Goal: Task Accomplishment & Management: Manage account settings

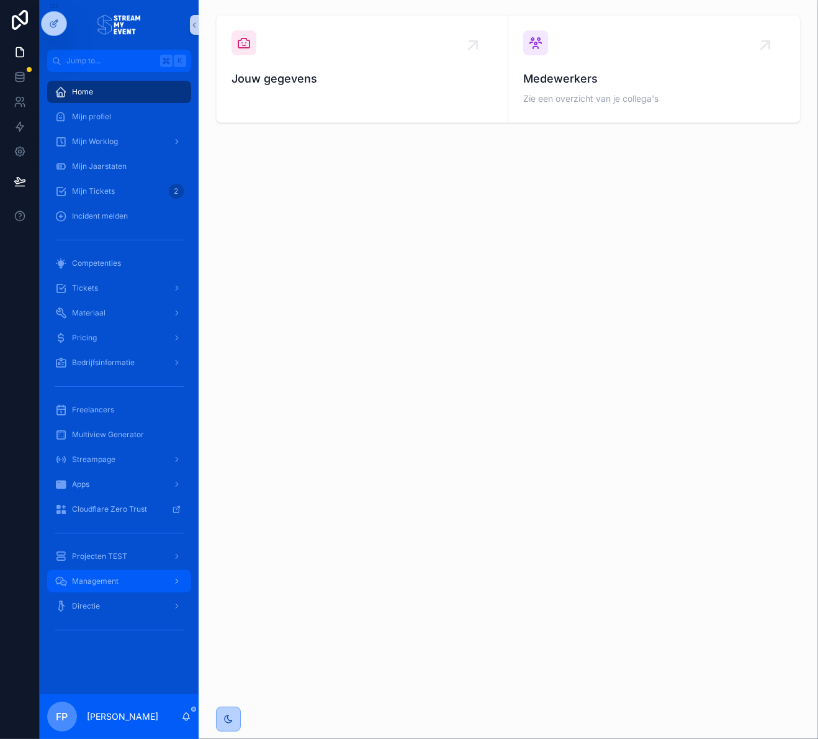
click at [101, 581] on span "Management" at bounding box center [95, 581] width 47 height 10
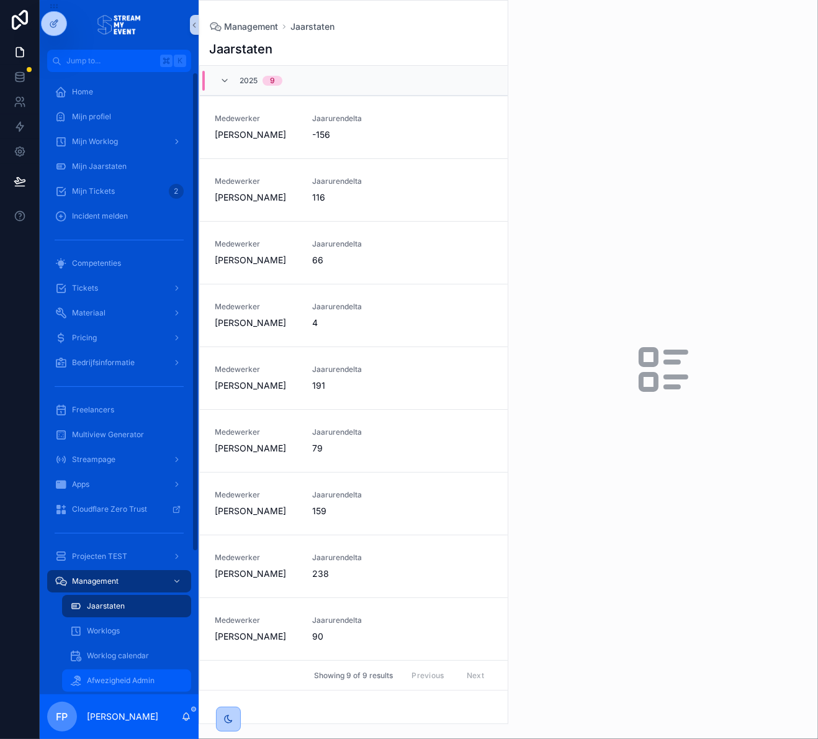
scroll to position [184, 0]
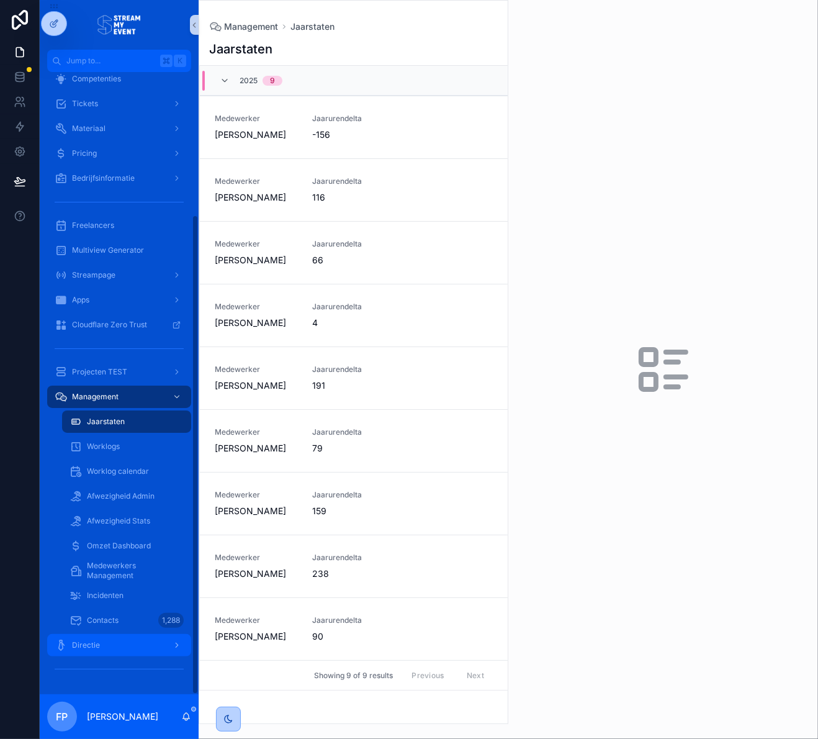
click at [103, 653] on div "Directie" at bounding box center [119, 645] width 129 height 20
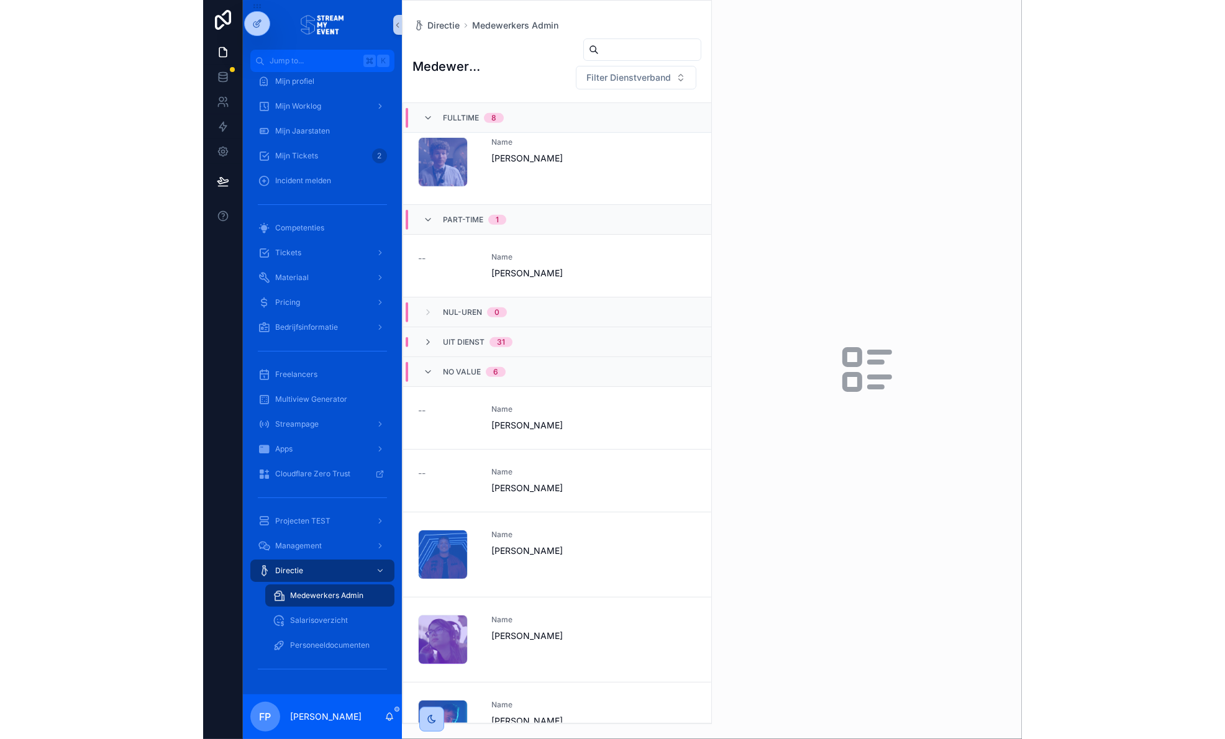
scroll to position [581, 0]
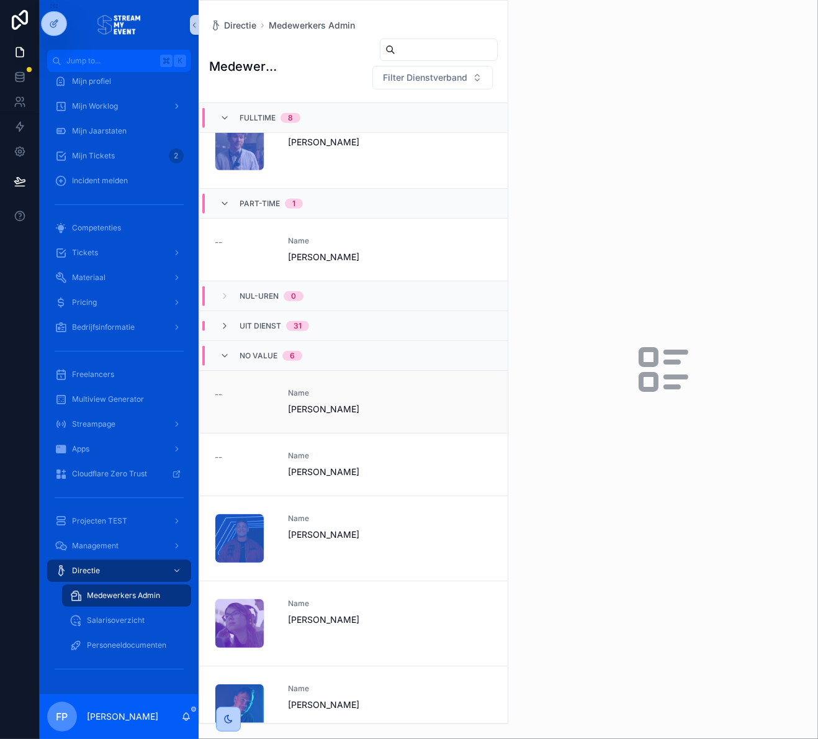
click at [361, 415] on span "[PERSON_NAME]" at bounding box center [329, 409] width 83 height 12
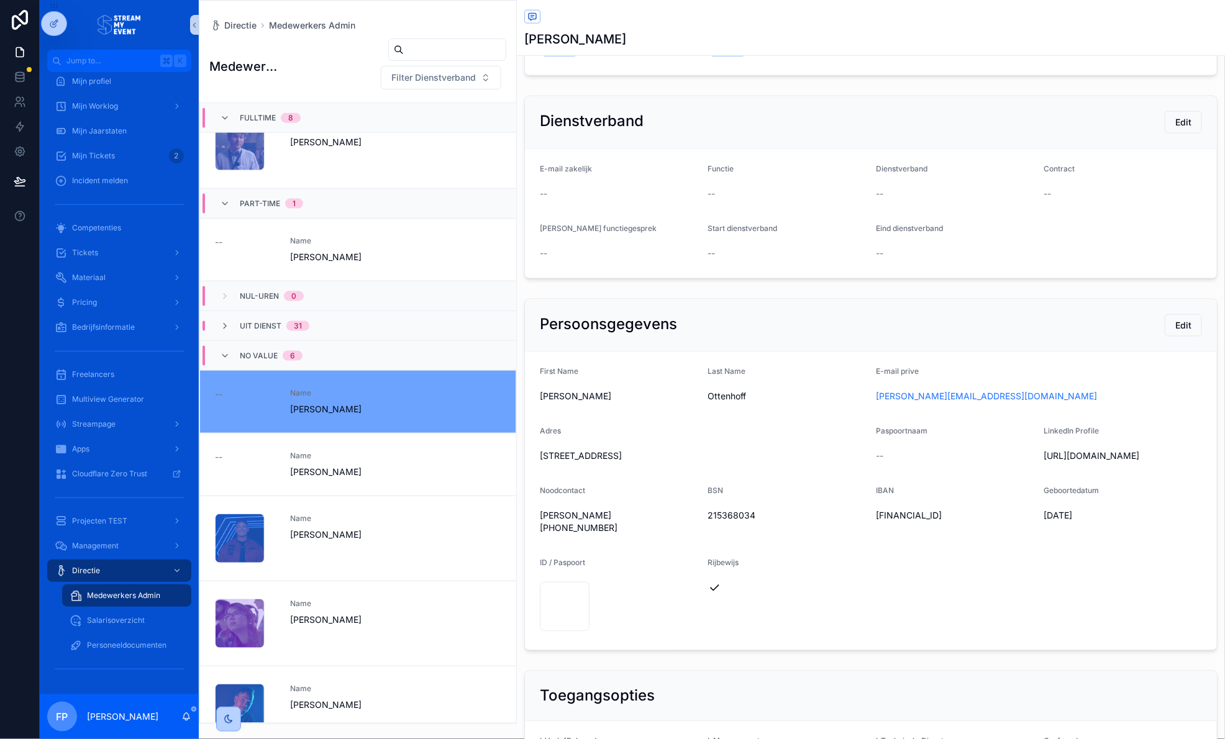
scroll to position [485, 0]
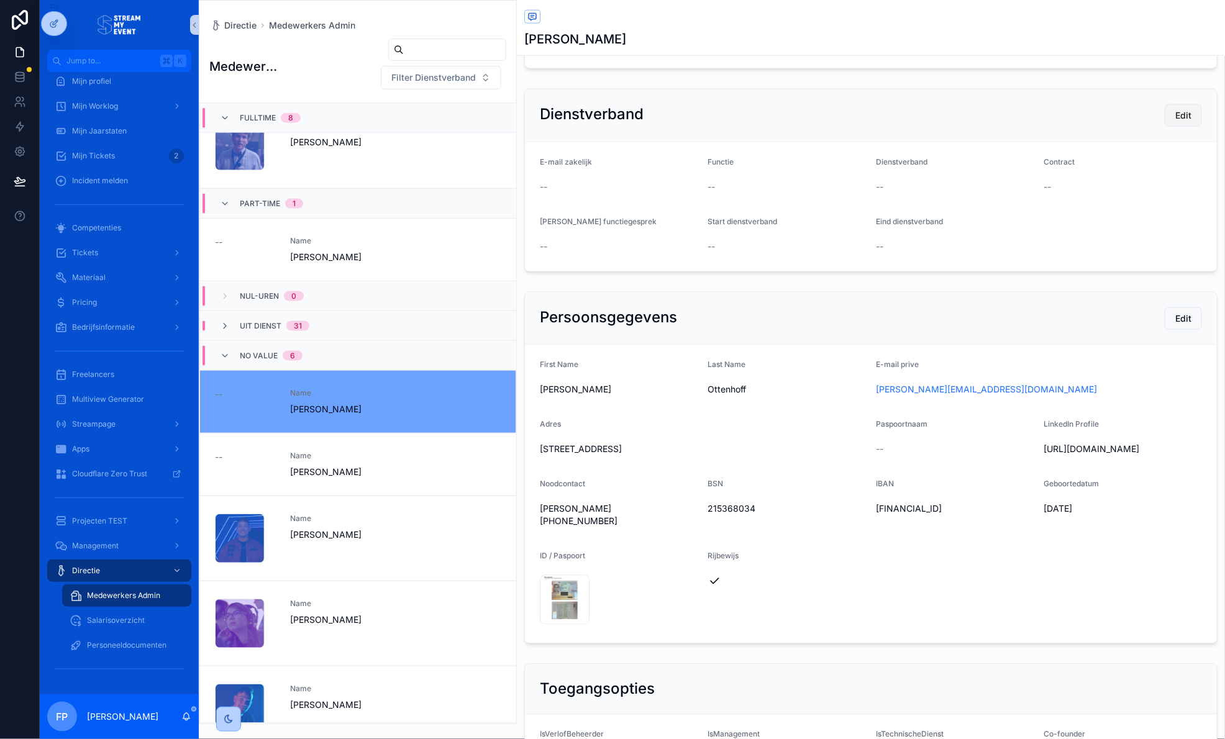
click at [818, 114] on span "Edit" at bounding box center [1183, 115] width 16 height 12
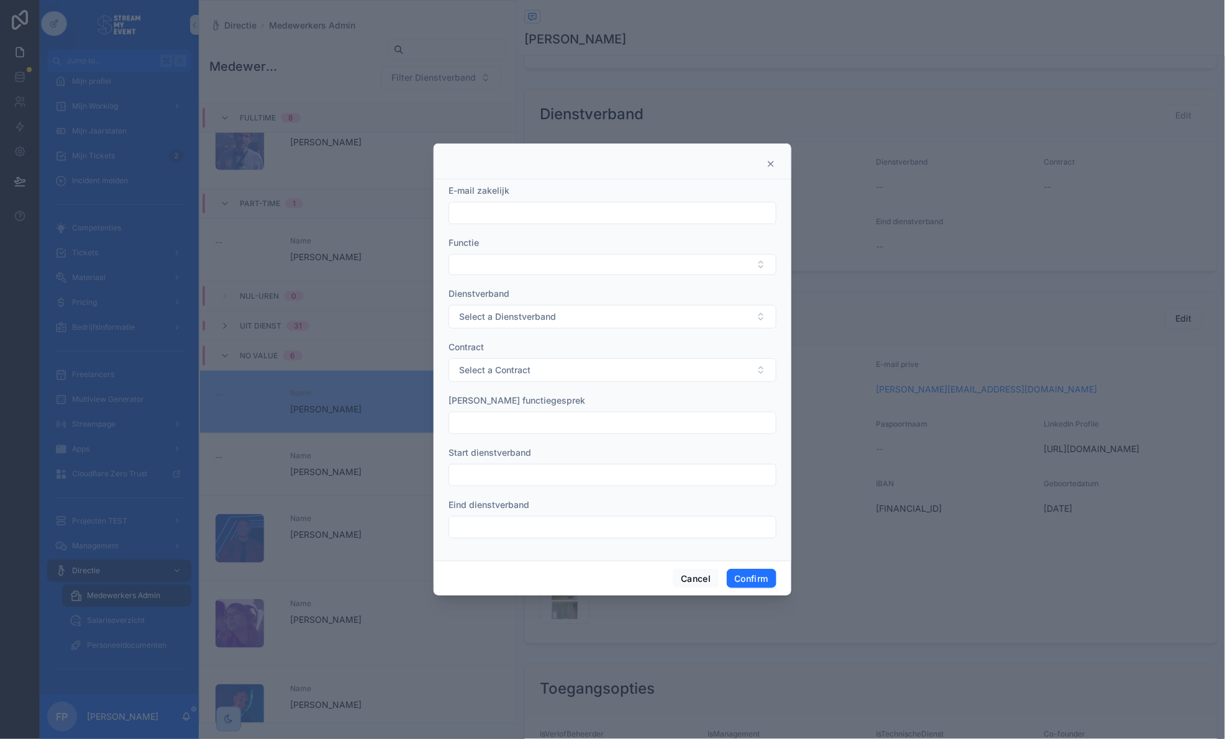
click at [486, 200] on div "E-mail zakelijk" at bounding box center [612, 204] width 328 height 40
click at [491, 202] on div at bounding box center [612, 213] width 328 height 22
click at [501, 209] on input "text" at bounding box center [612, 212] width 327 height 17
type input "**********"
click at [505, 263] on button "Select Button" at bounding box center [612, 264] width 328 height 21
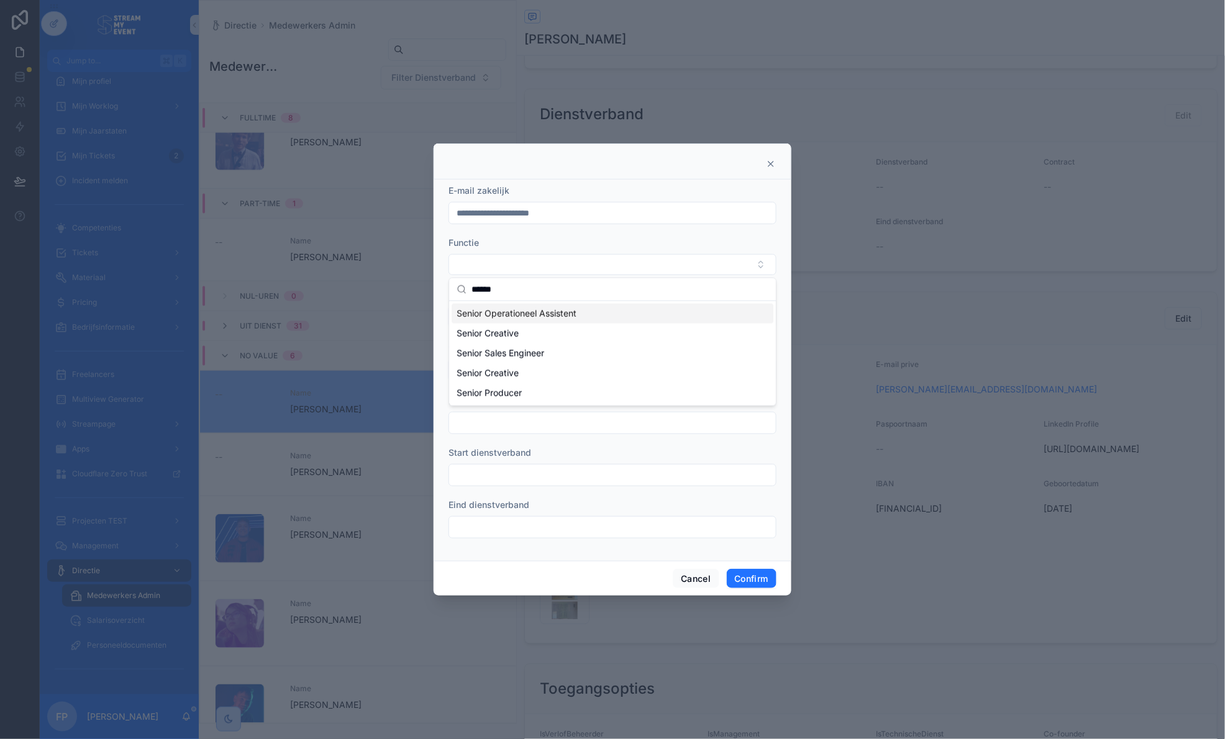
click at [515, 290] on input "******" at bounding box center [619, 289] width 297 height 22
type input "******"
click at [520, 394] on span "Senior Producer" at bounding box center [488, 393] width 65 height 12
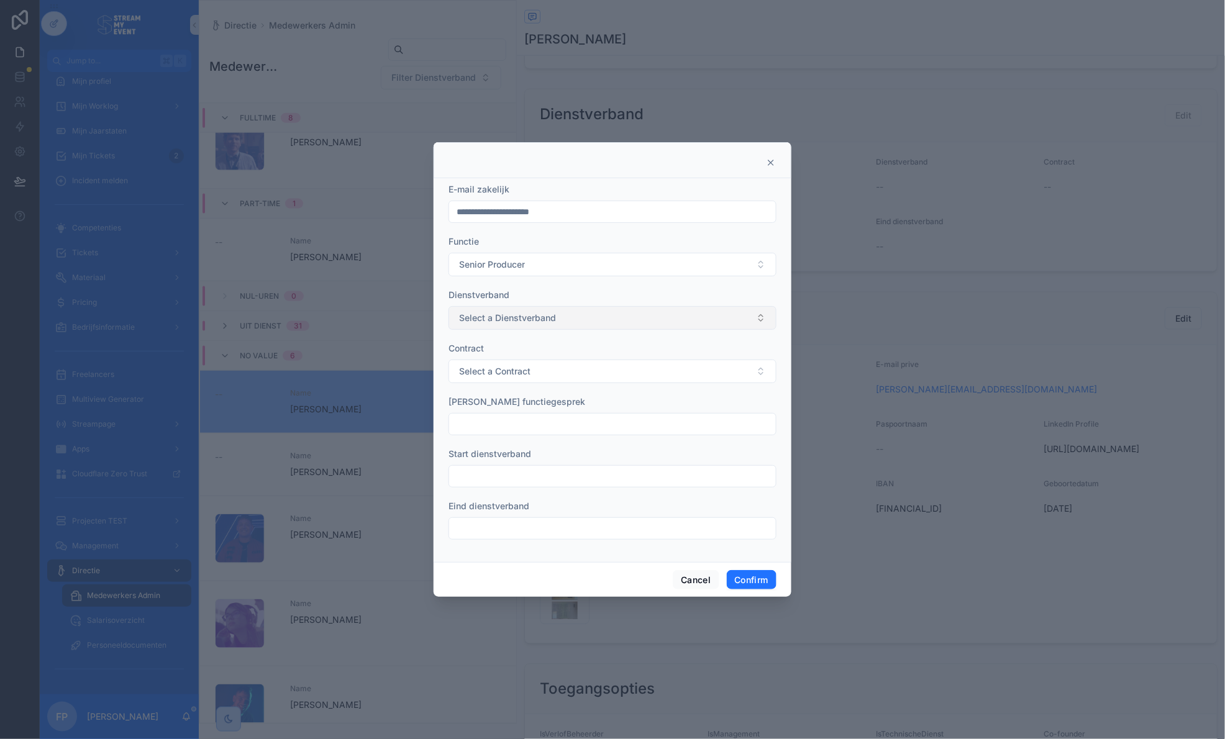
click at [486, 321] on span "Select a Dienstverband" at bounding box center [507, 318] width 97 height 12
click at [512, 366] on div "Fulltime" at bounding box center [612, 367] width 322 height 19
click at [511, 371] on span "Select a Contract" at bounding box center [494, 371] width 71 height 12
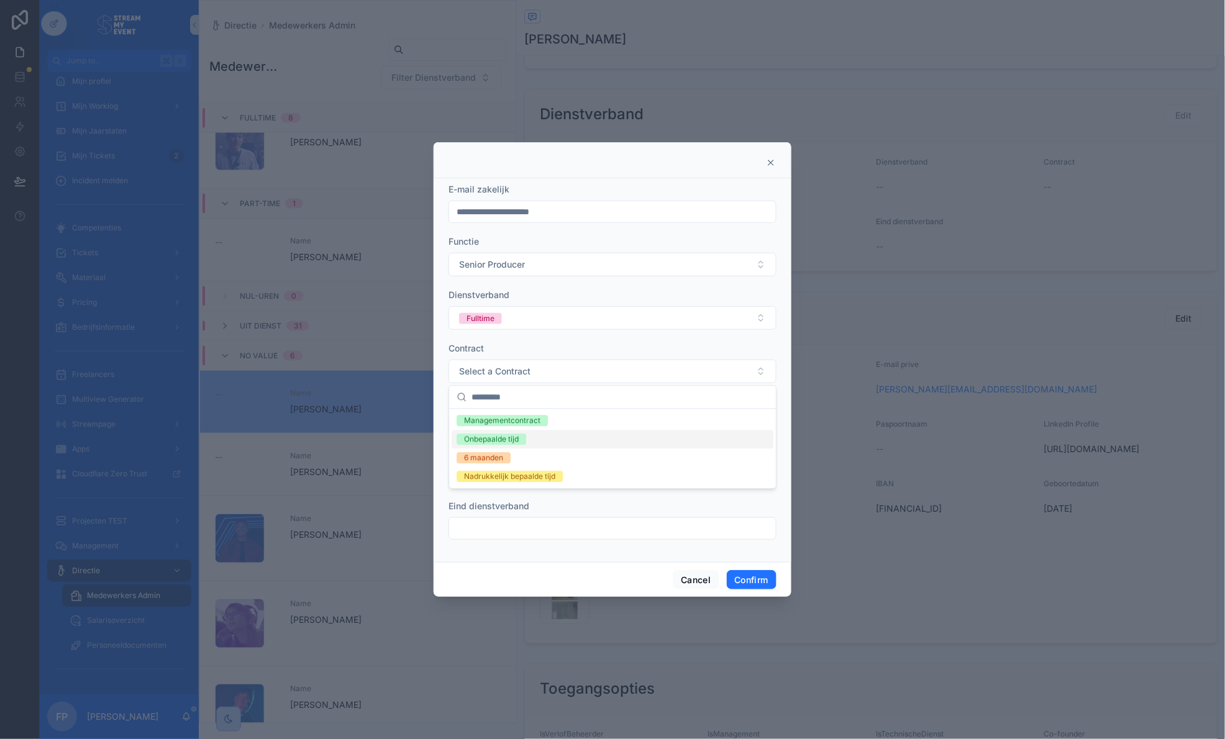
click at [527, 441] on div "Onbepaalde tijd" at bounding box center [612, 439] width 322 height 19
click at [511, 481] on input "text" at bounding box center [612, 476] width 327 height 17
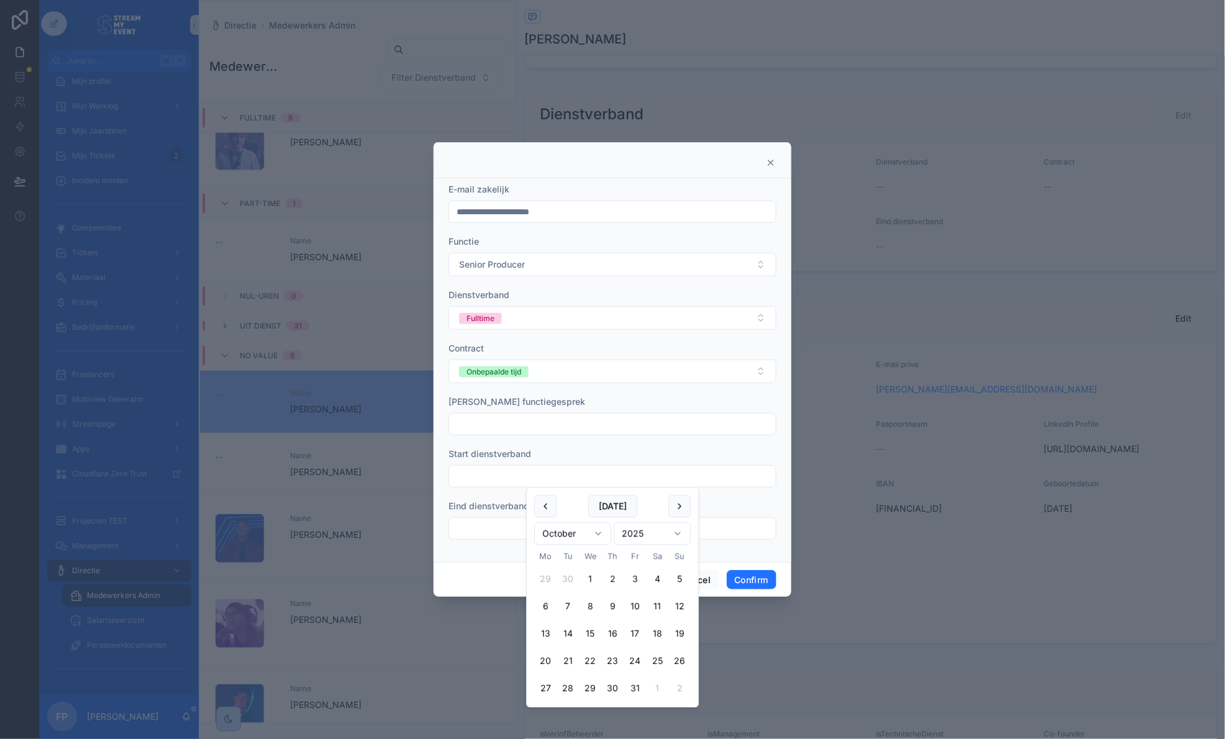
click at [601, 536] on html "Jump to... K Home Mijn profiel Mijn Worklog Mijn Jaarstaten Mijn Tickets 2 Inci…" at bounding box center [612, 369] width 1225 height 739
click at [655, 578] on button "1" at bounding box center [657, 579] width 22 height 22
type input "**********"
click at [544, 448] on div "Start dienstverband" at bounding box center [612, 454] width 328 height 12
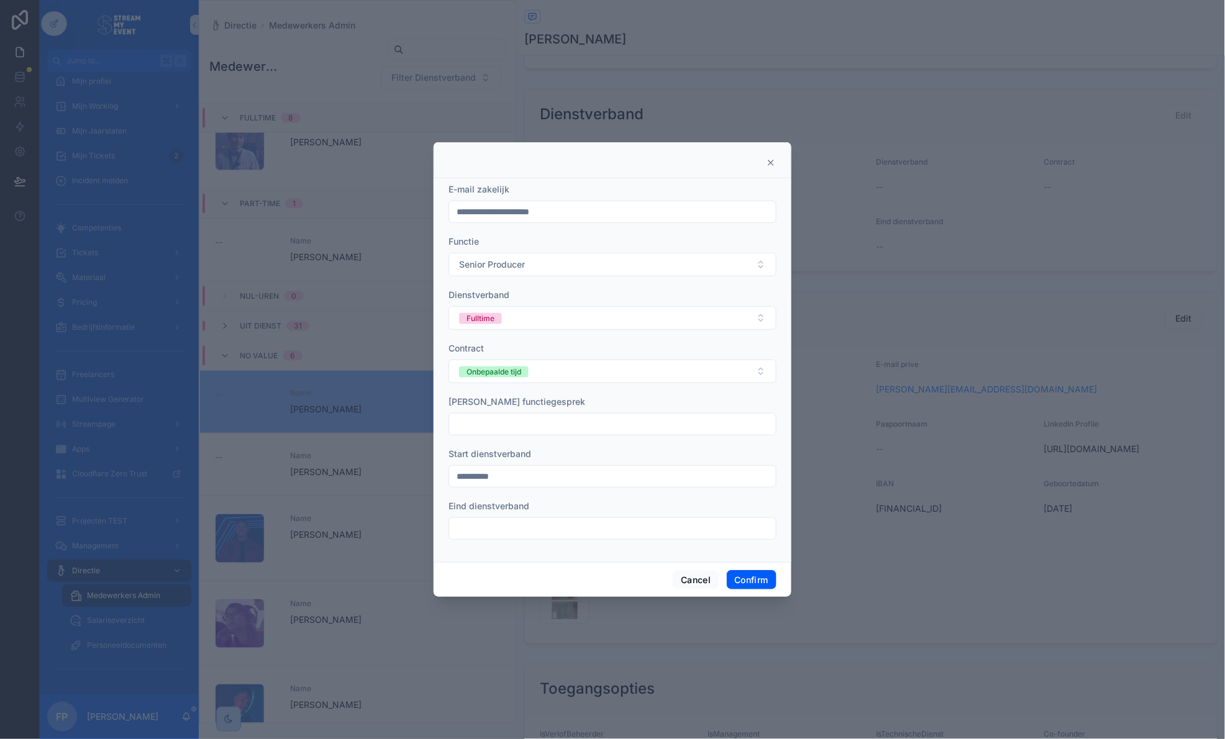
click at [761, 579] on button "Confirm" at bounding box center [752, 580] width 50 height 20
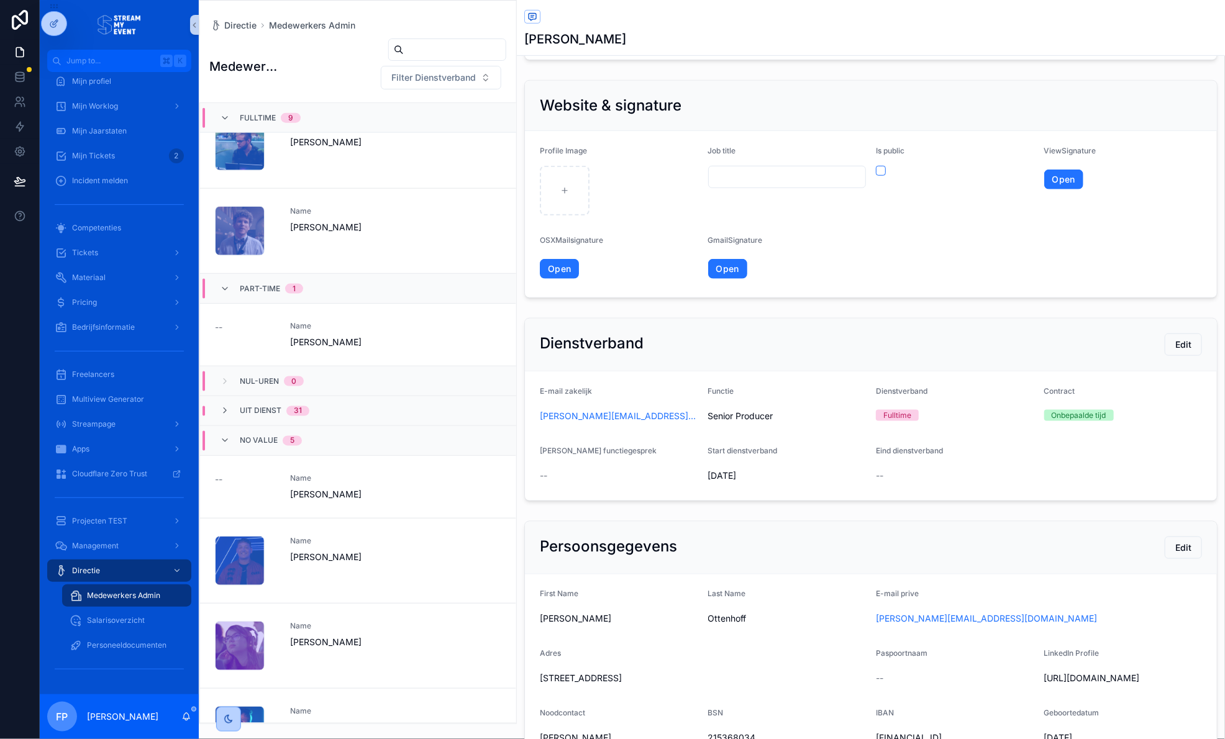
scroll to position [104, 0]
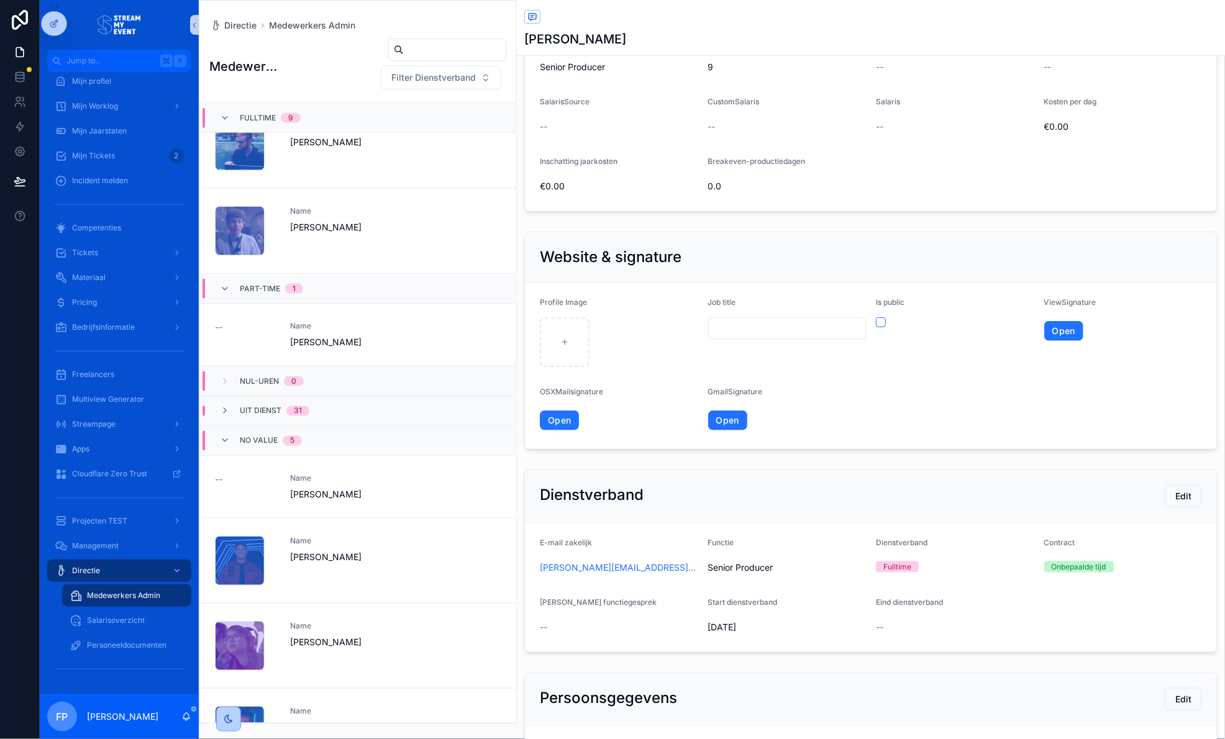
click at [737, 329] on input "scrollable content" at bounding box center [787, 328] width 157 height 17
type input "**********"
click at [818, 423] on span "Open" at bounding box center [787, 420] width 158 height 20
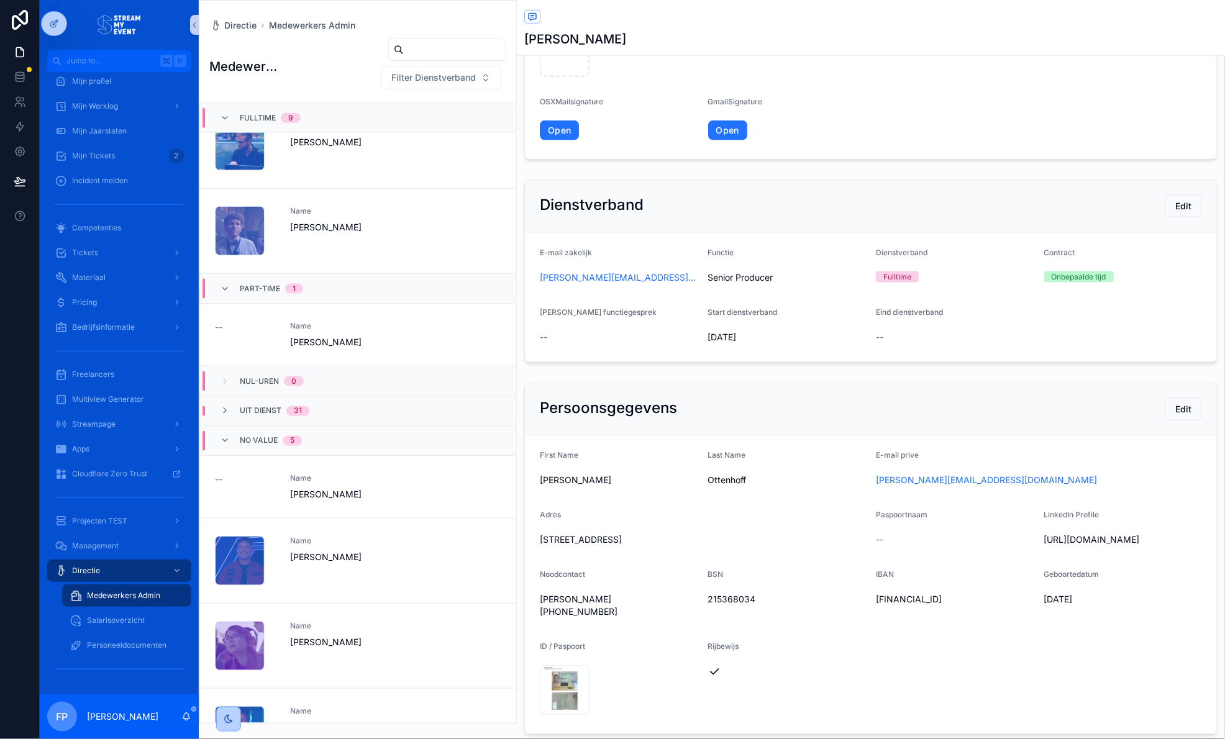
scroll to position [0, 0]
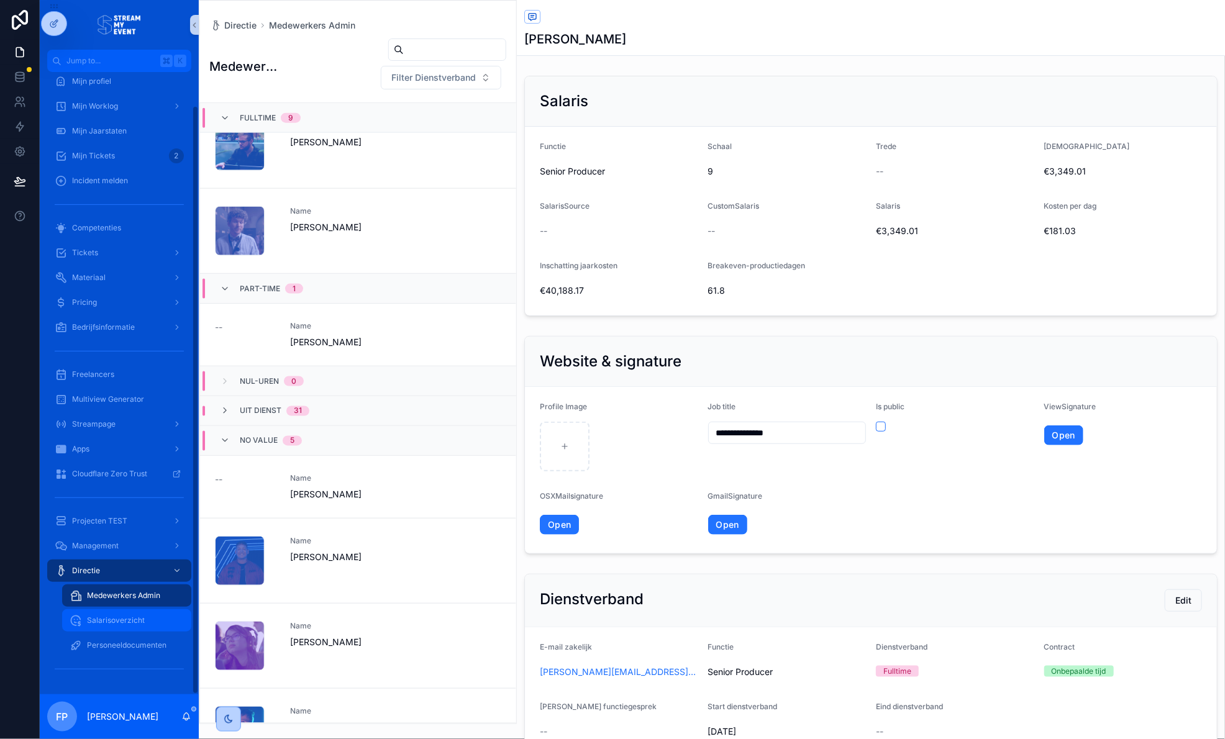
click at [120, 622] on span "Salarisoverzicht" at bounding box center [116, 620] width 58 height 10
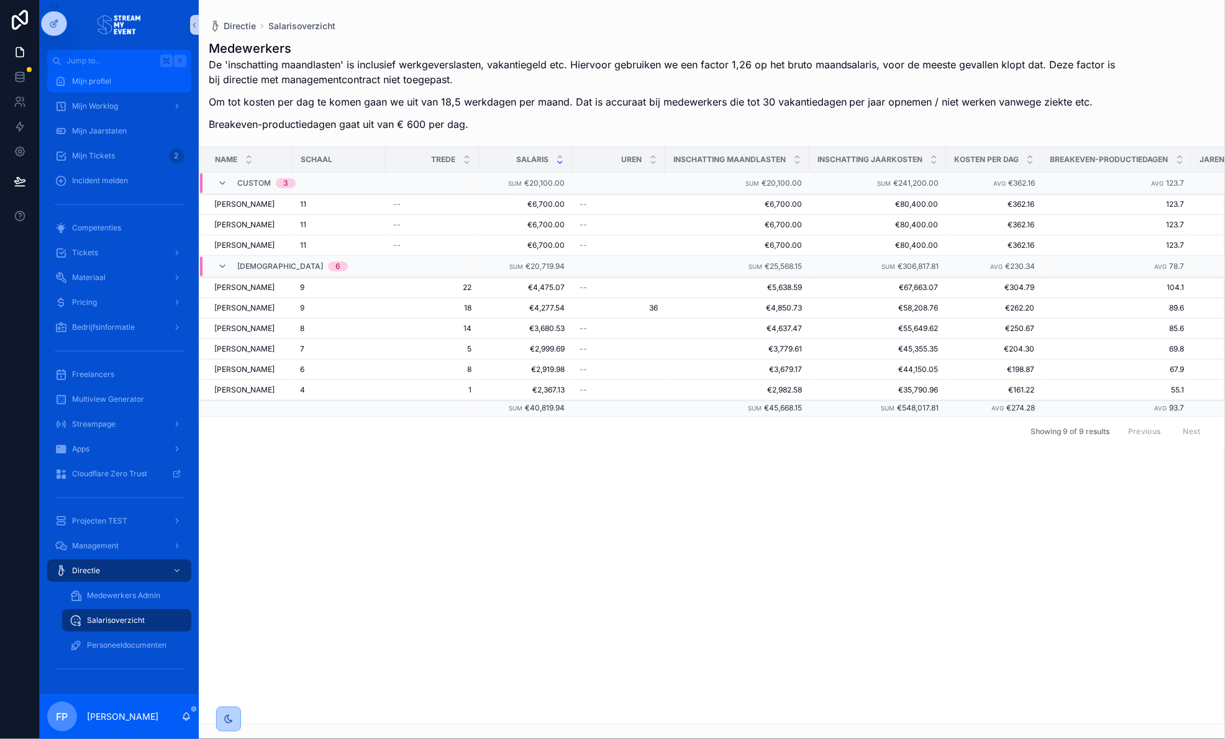
click at [107, 78] on span "Mijn profiel" at bounding box center [91, 81] width 39 height 10
